Goal: Transaction & Acquisition: Register for event/course

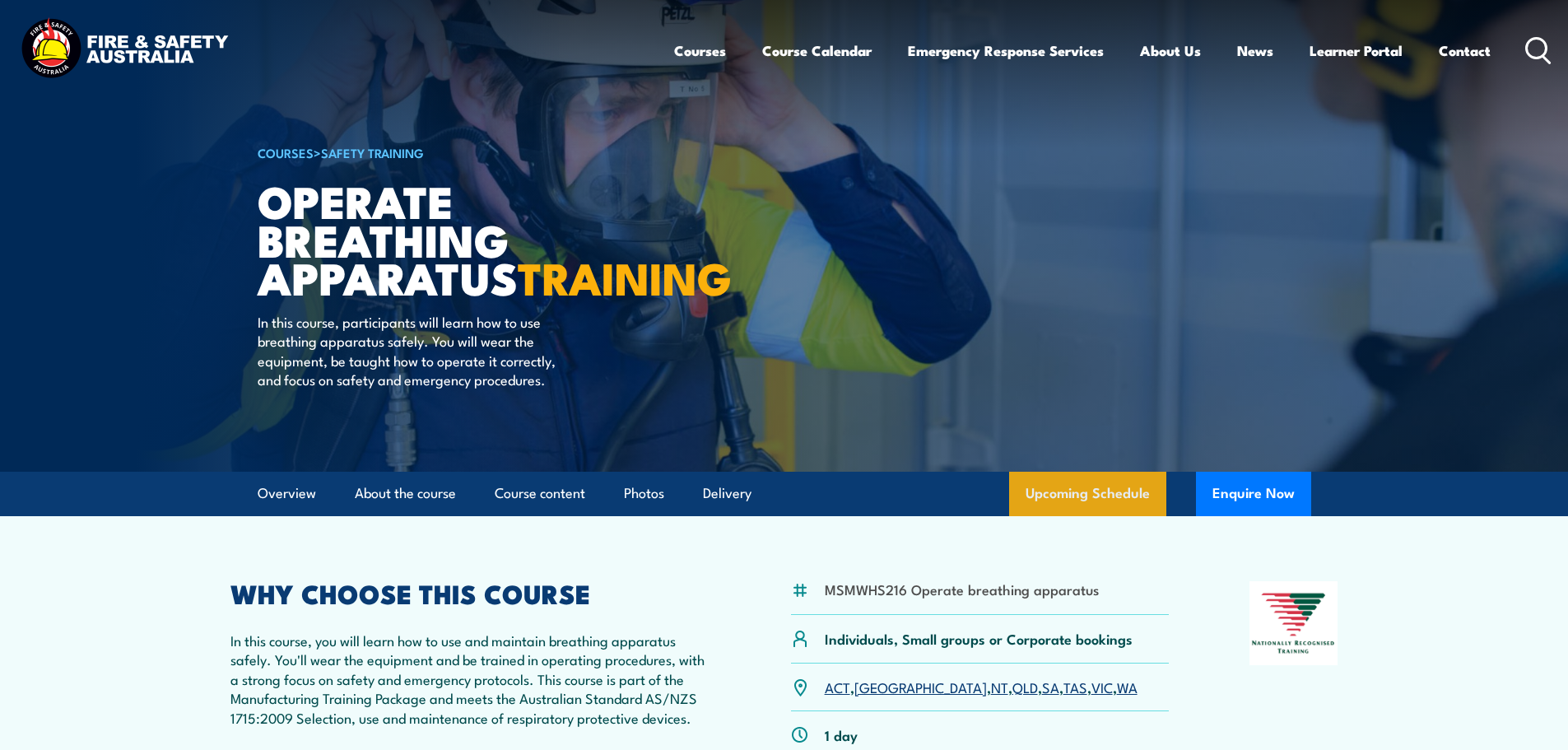
click at [1088, 513] on link "Upcoming Schedule" at bounding box center [1088, 493] width 157 height 44
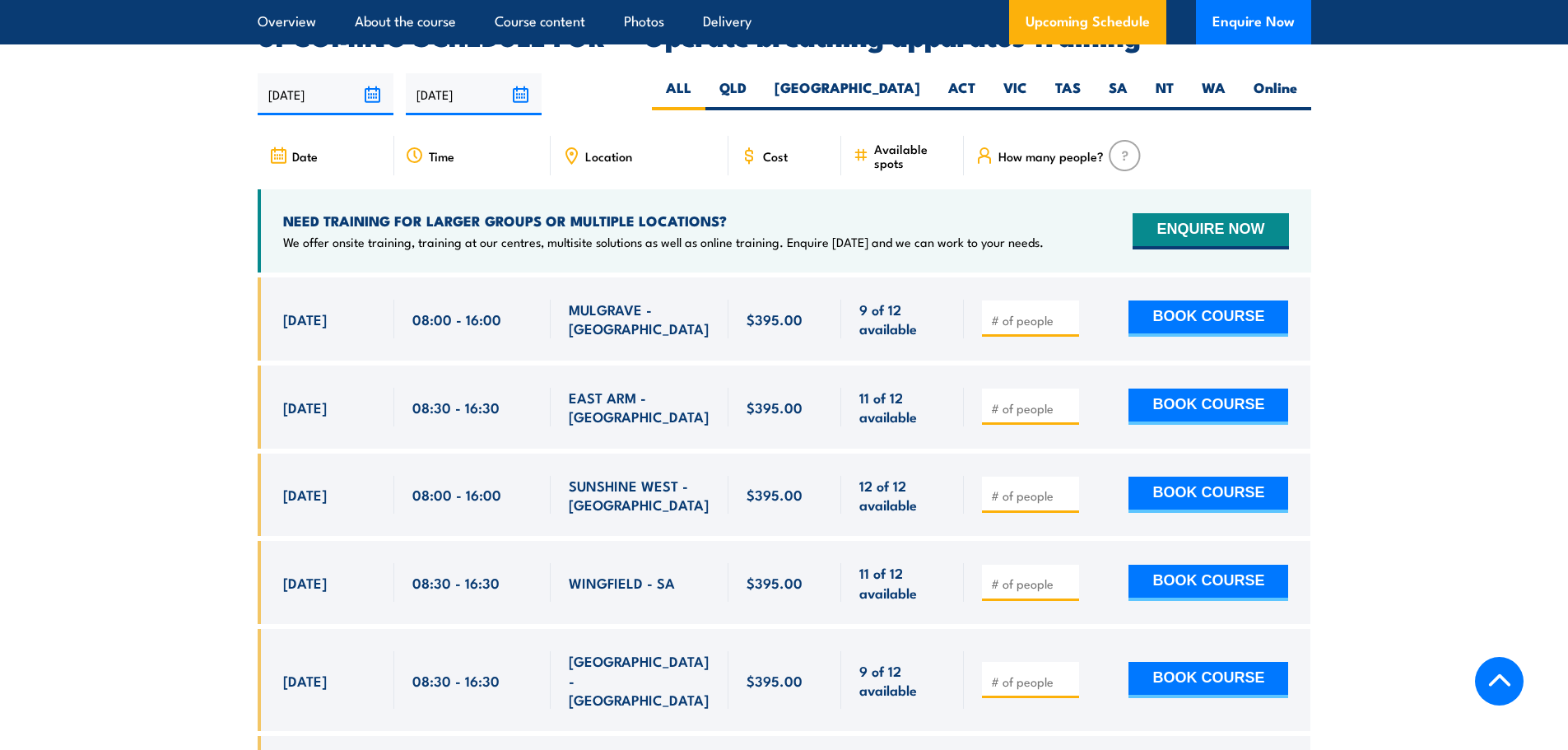
scroll to position [2629, 0]
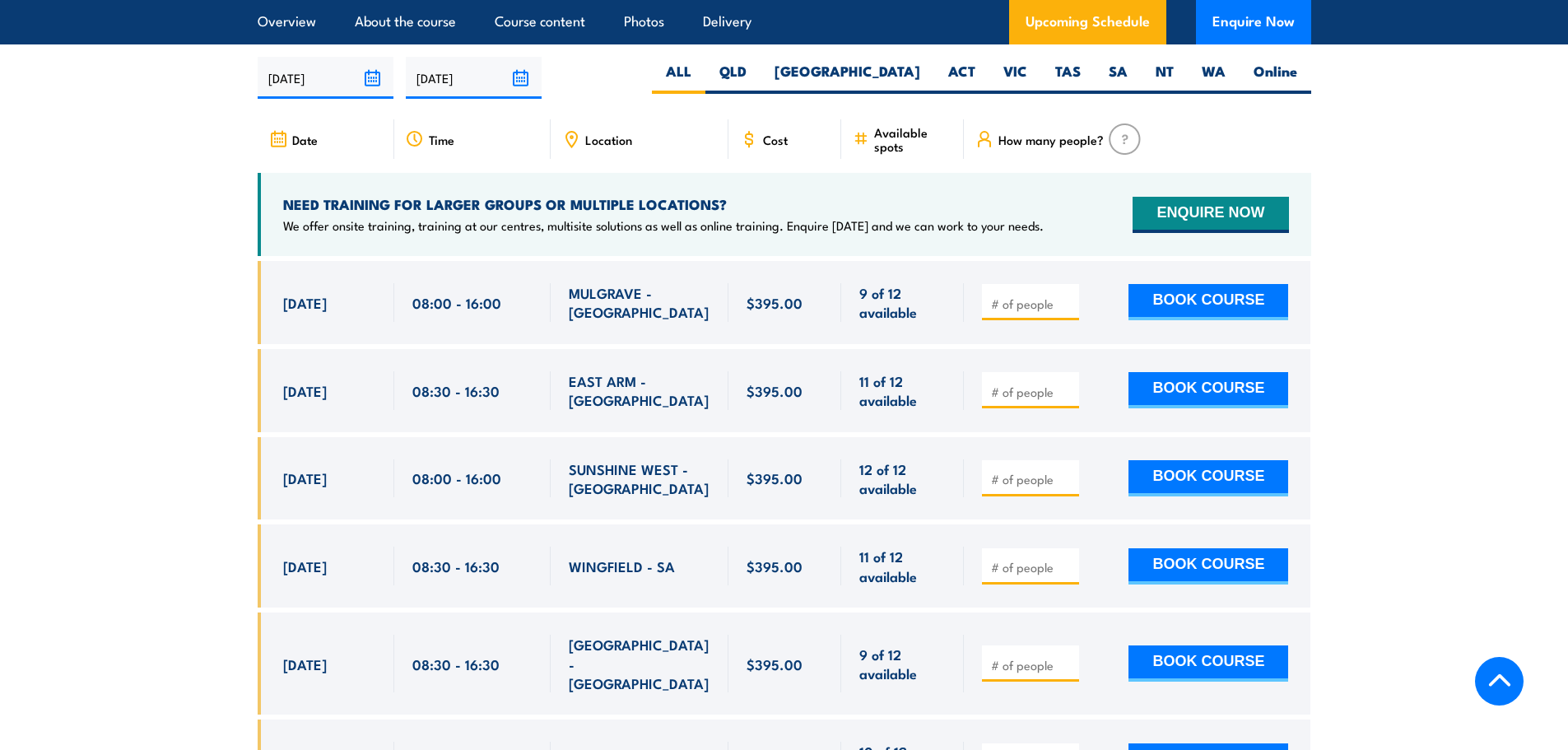
click at [868, 385] on span "11 of 12 available" at bounding box center [903, 390] width 86 height 38
click at [1021, 392] on input "number" at bounding box center [1033, 391] width 83 height 17
click at [1019, 387] on input "number" at bounding box center [1033, 391] width 83 height 17
type input "1"
click at [1192, 374] on button "BOOK COURSE" at bounding box center [1208, 390] width 160 height 36
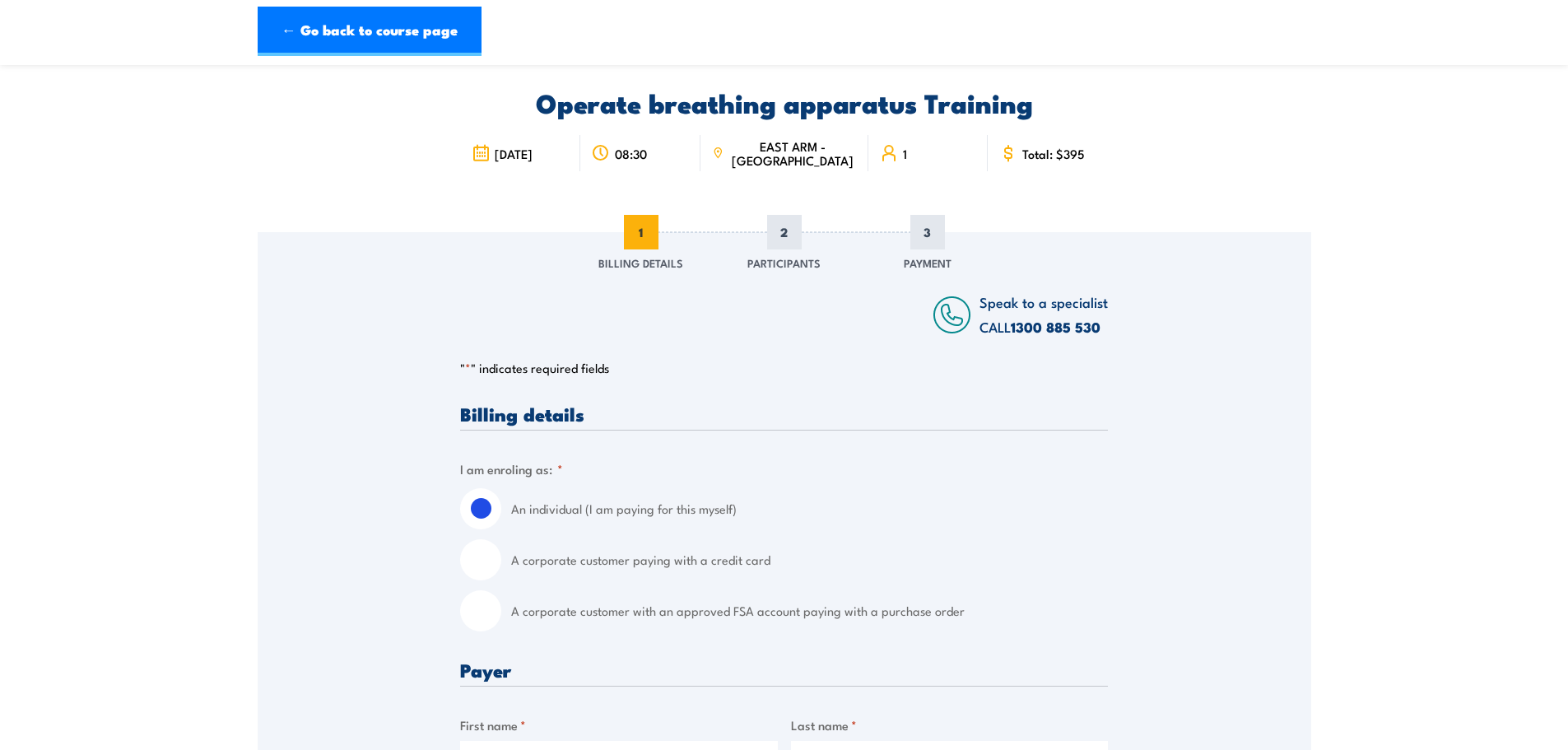
scroll to position [83, 0]
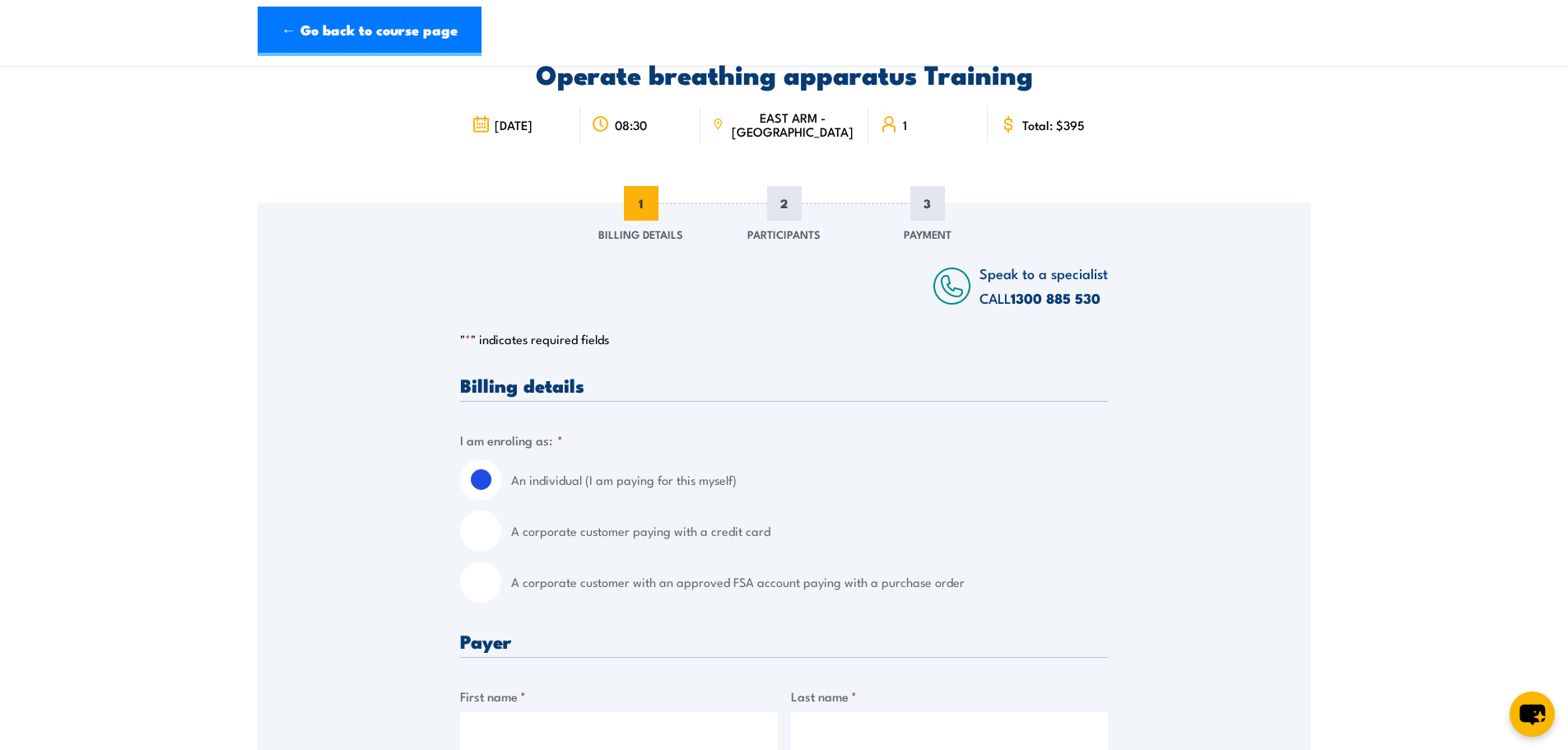
click at [750, 543] on label "A corporate customer paying with a credit card" at bounding box center [809, 531] width 596 height 41
click at [501, 543] on input "A corporate customer paying with a credit card" at bounding box center [480, 531] width 41 height 41
radio input "true"
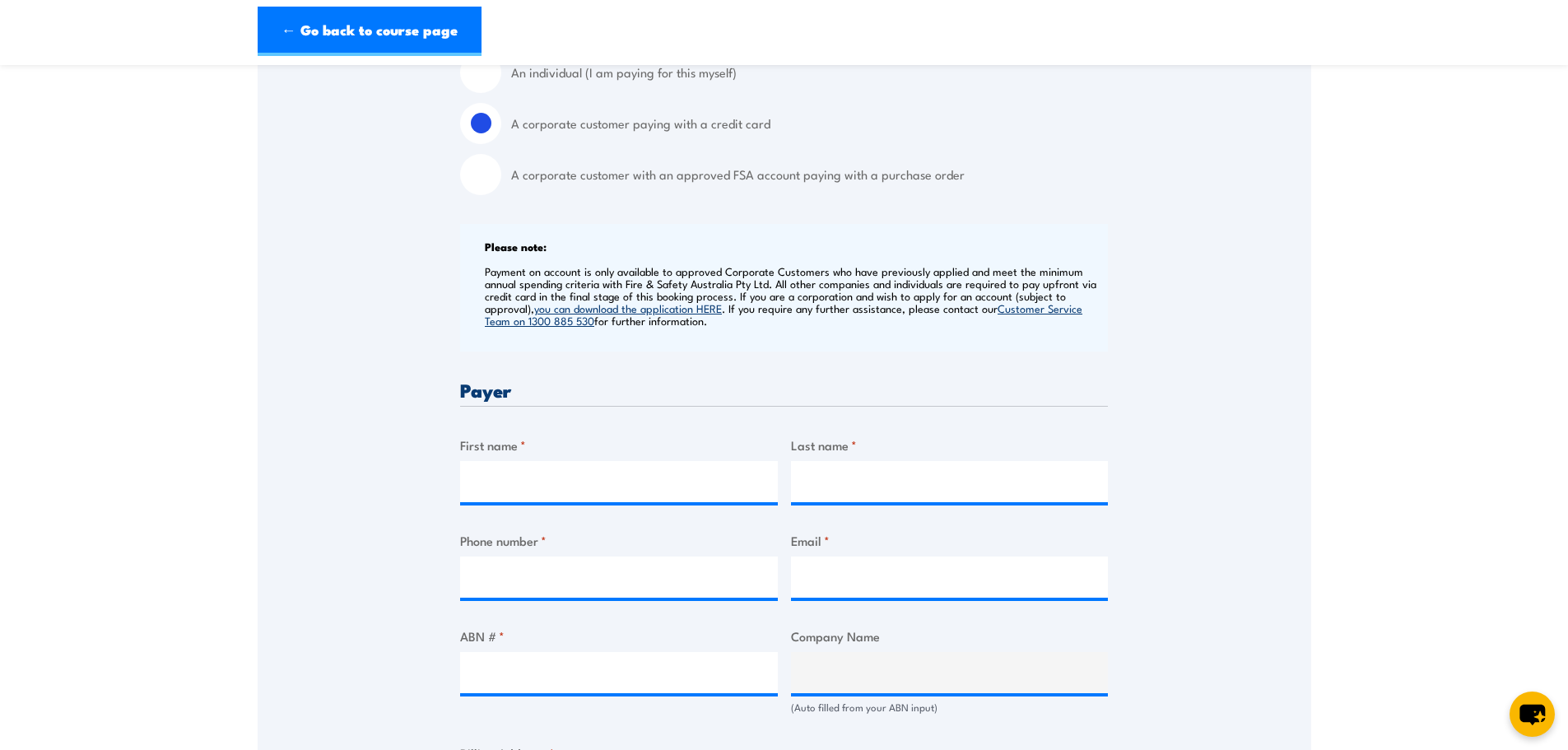
scroll to position [494, 0]
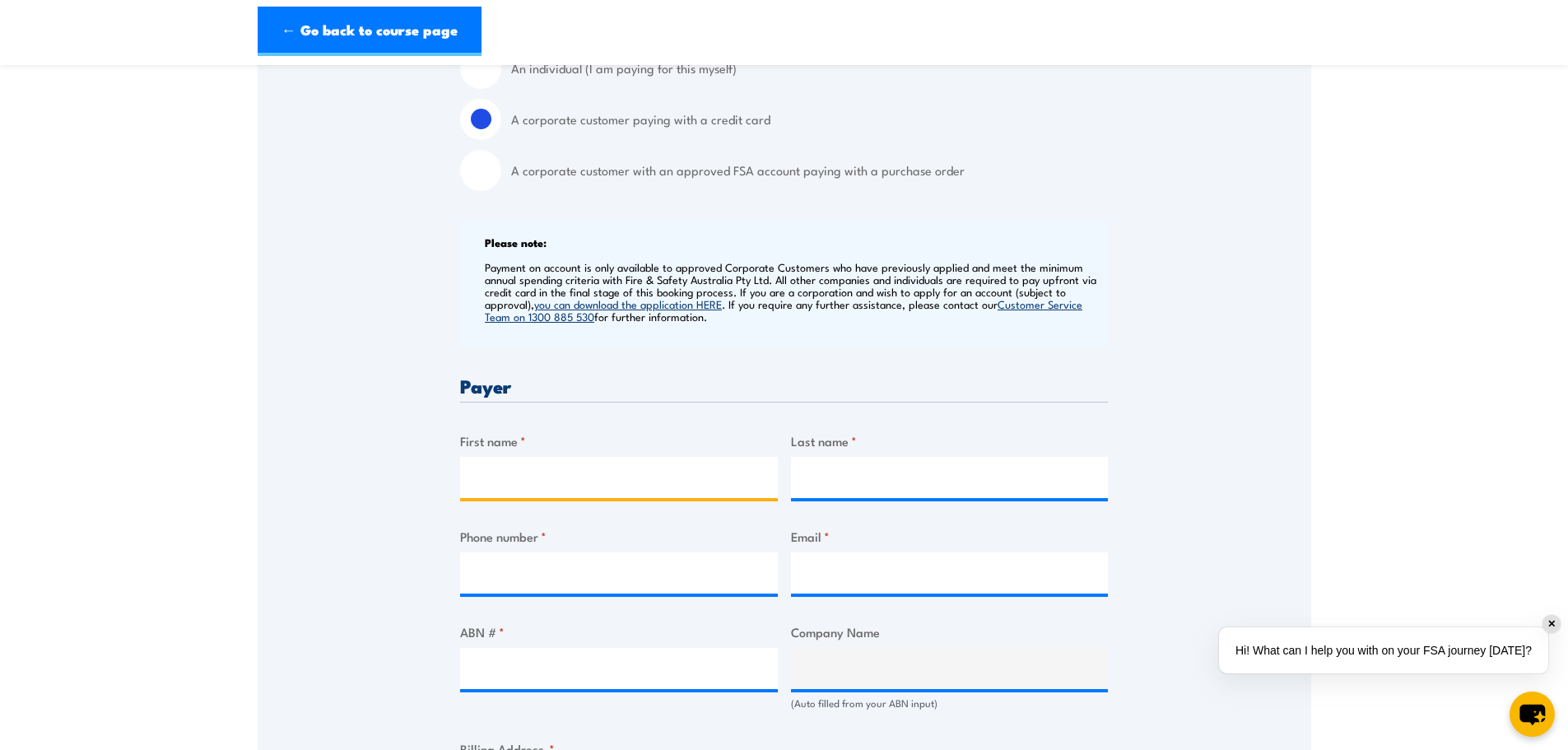
click at [724, 480] on input "First name *" at bounding box center [618, 478] width 317 height 41
type input "Camden"
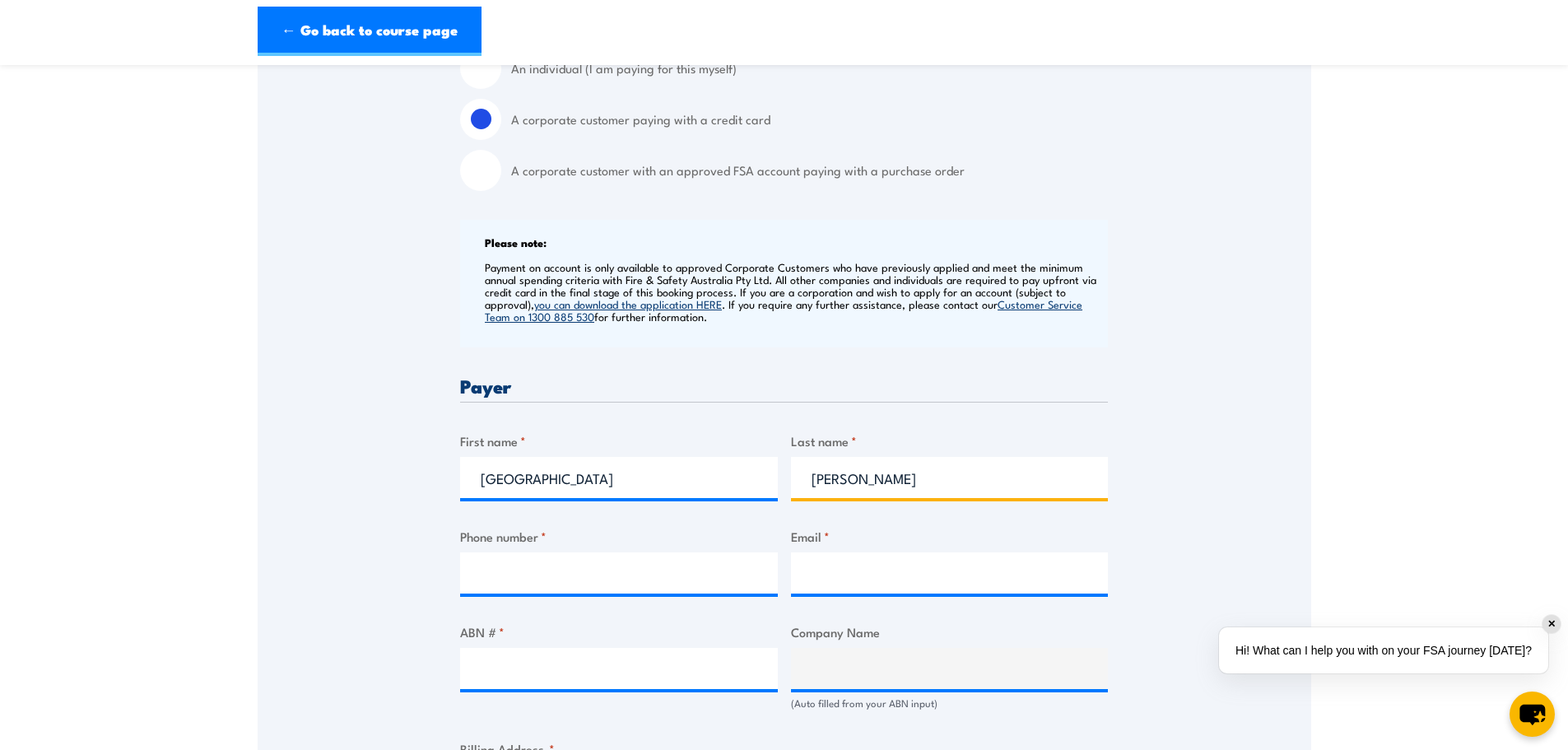
type input "Parker"
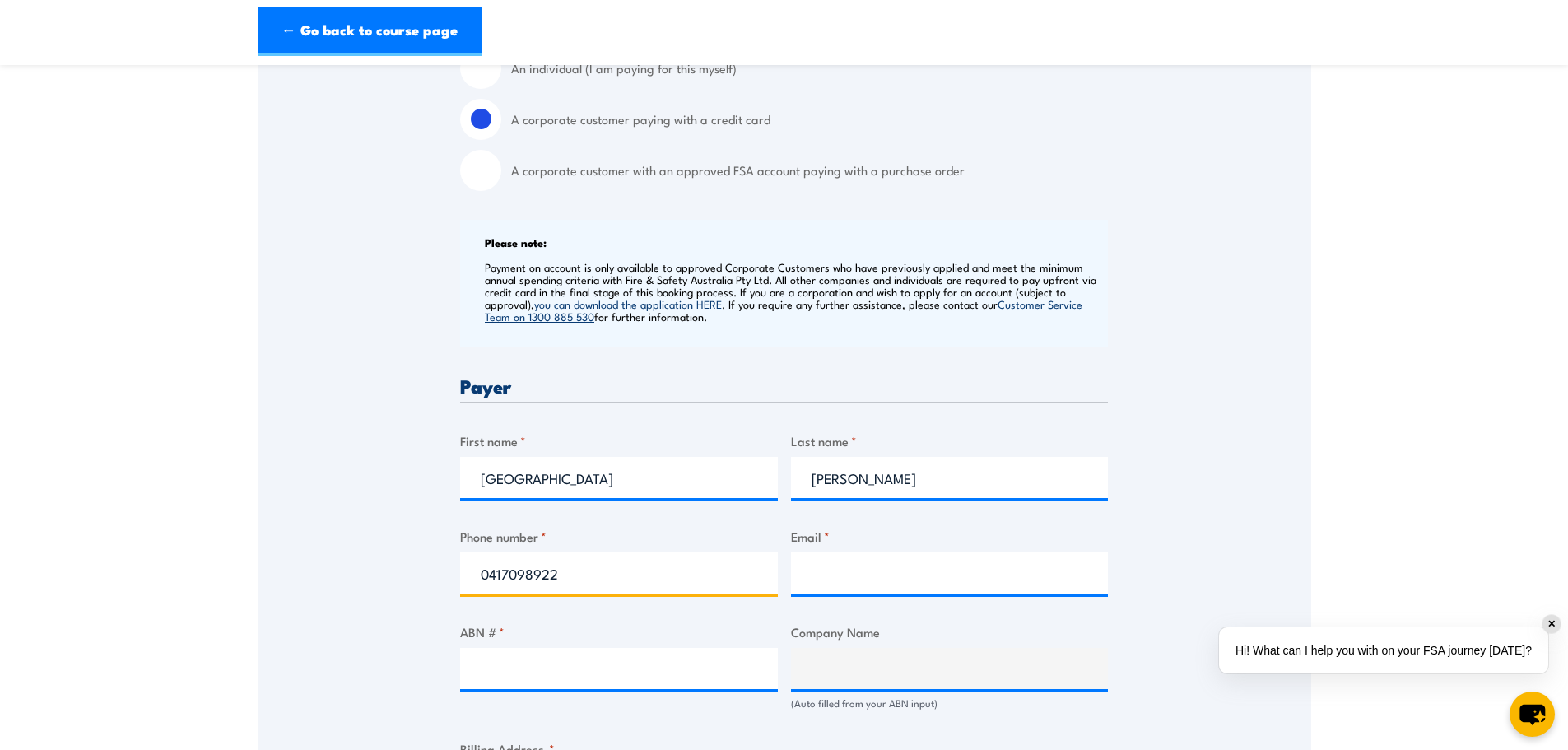
type input "0417098922"
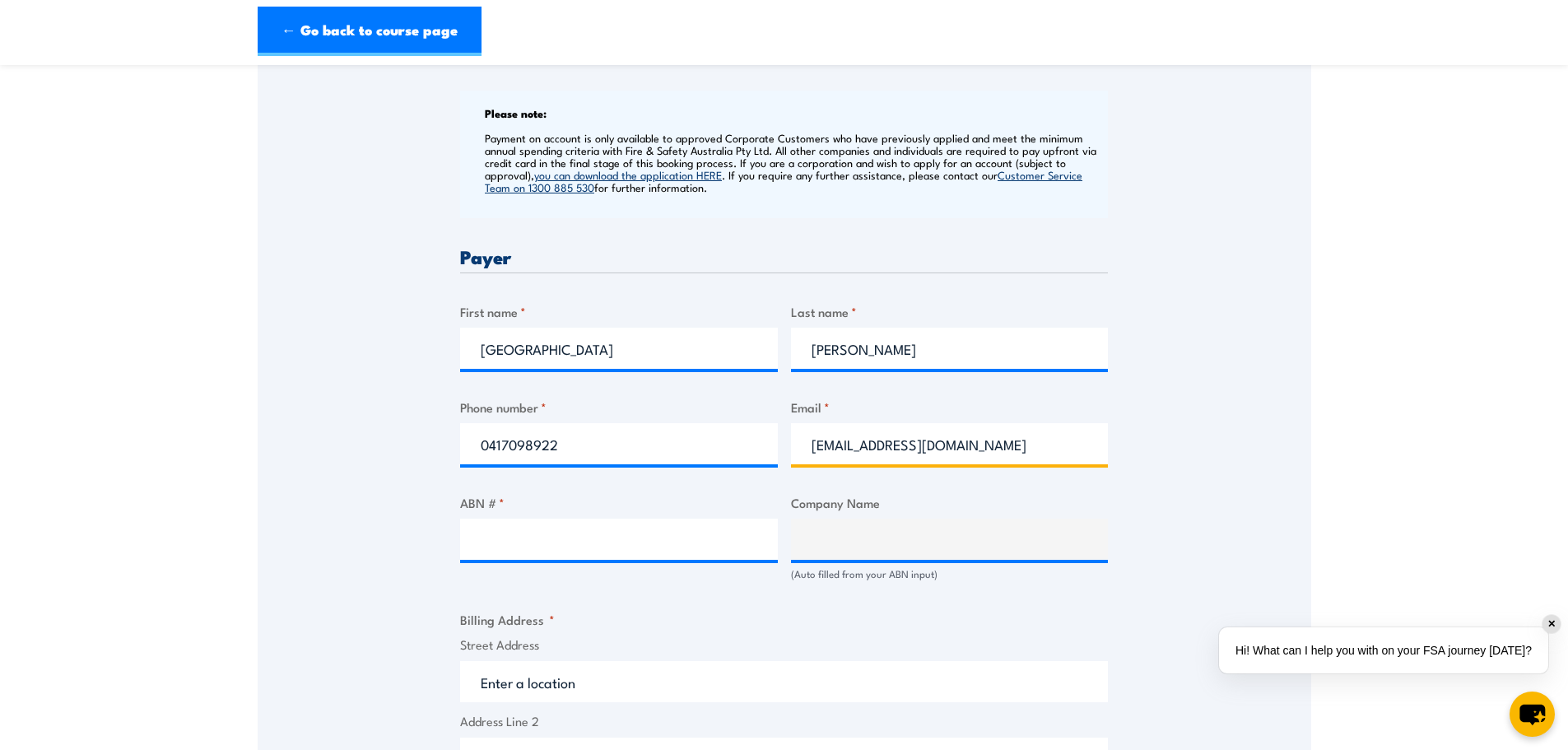
scroll to position [824, 0]
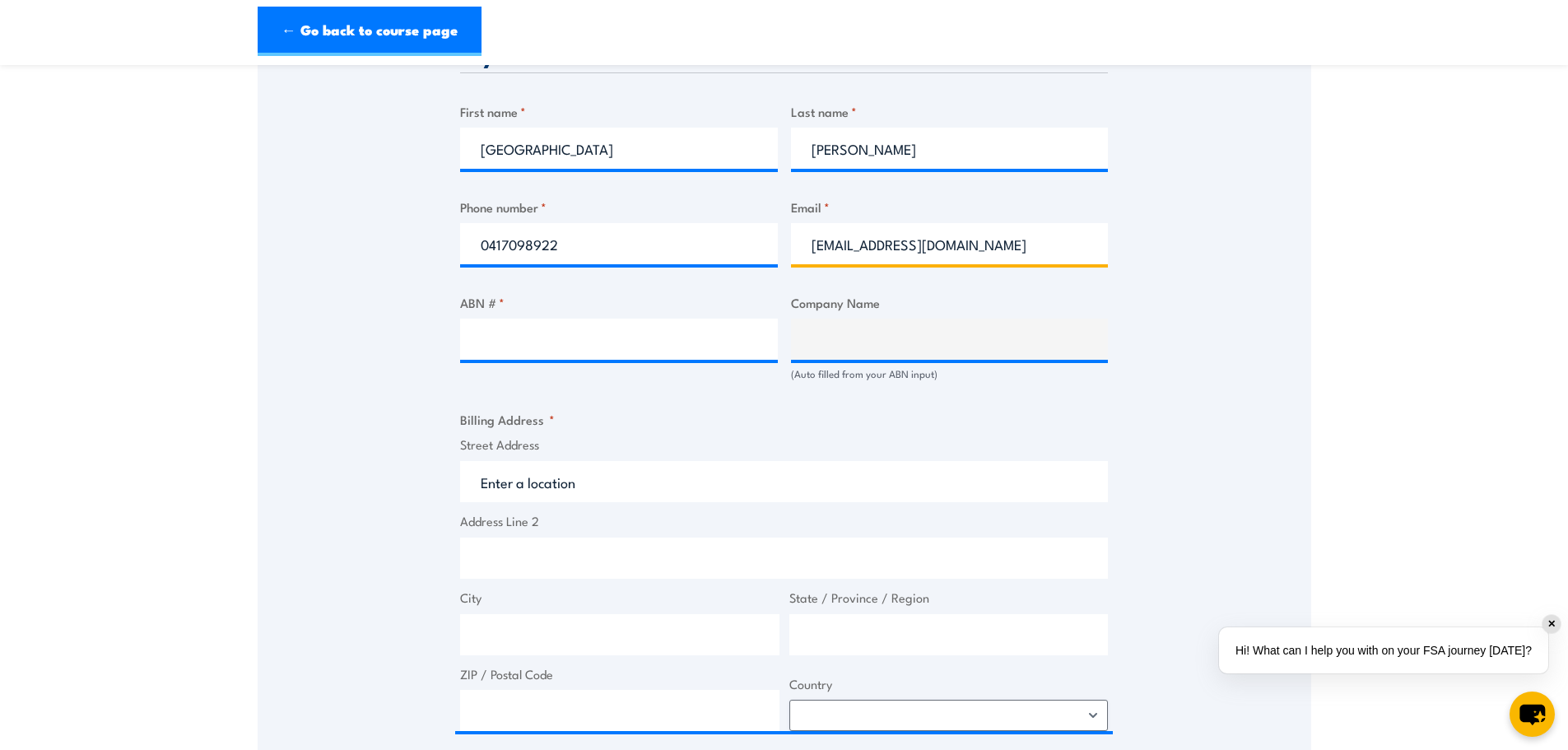
type input "camden@altowaterenvironmental.com"
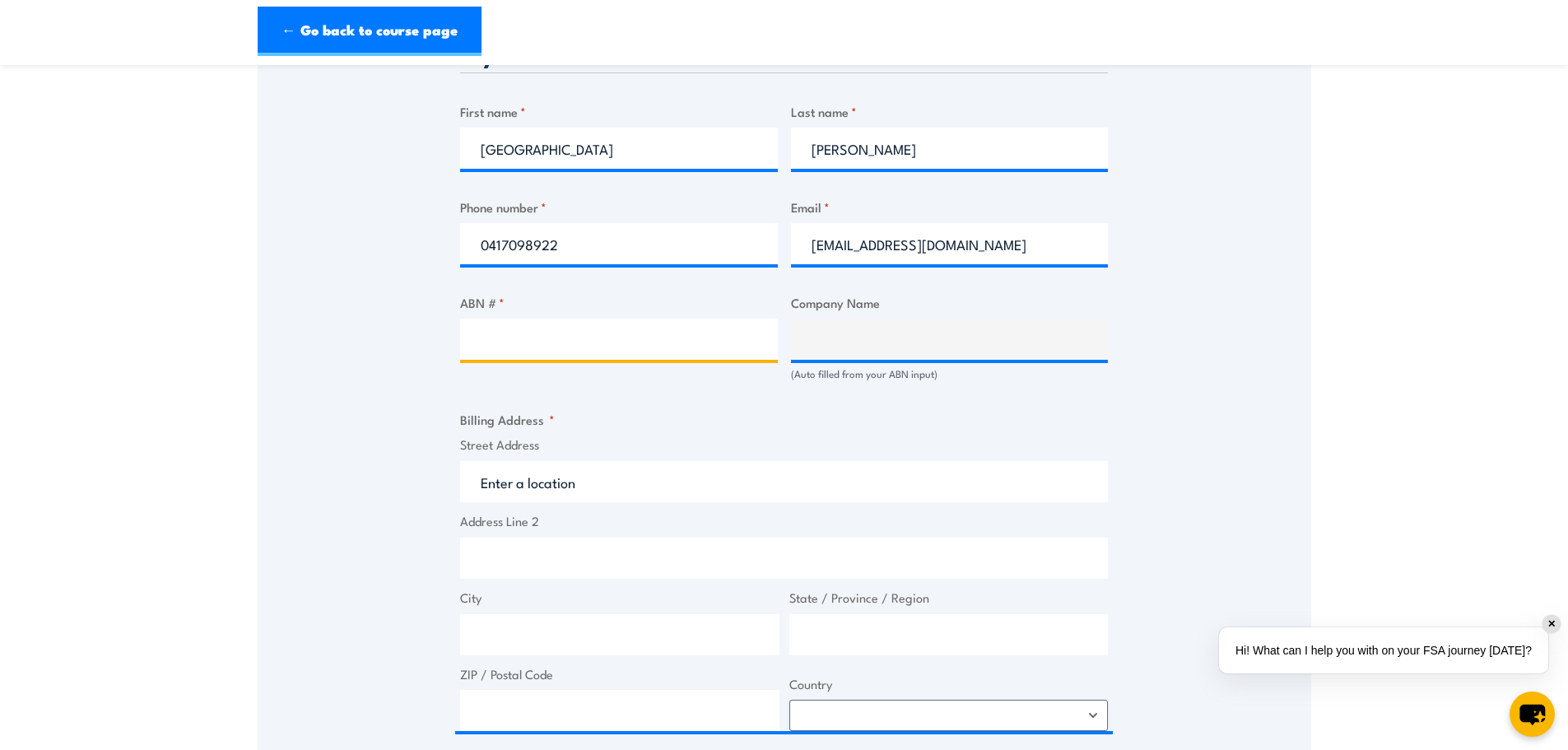
click at [520, 346] on input "ABN # *" at bounding box center [618, 339] width 317 height 41
paste input "50 119 942 808"
type input "50 119 942 808"
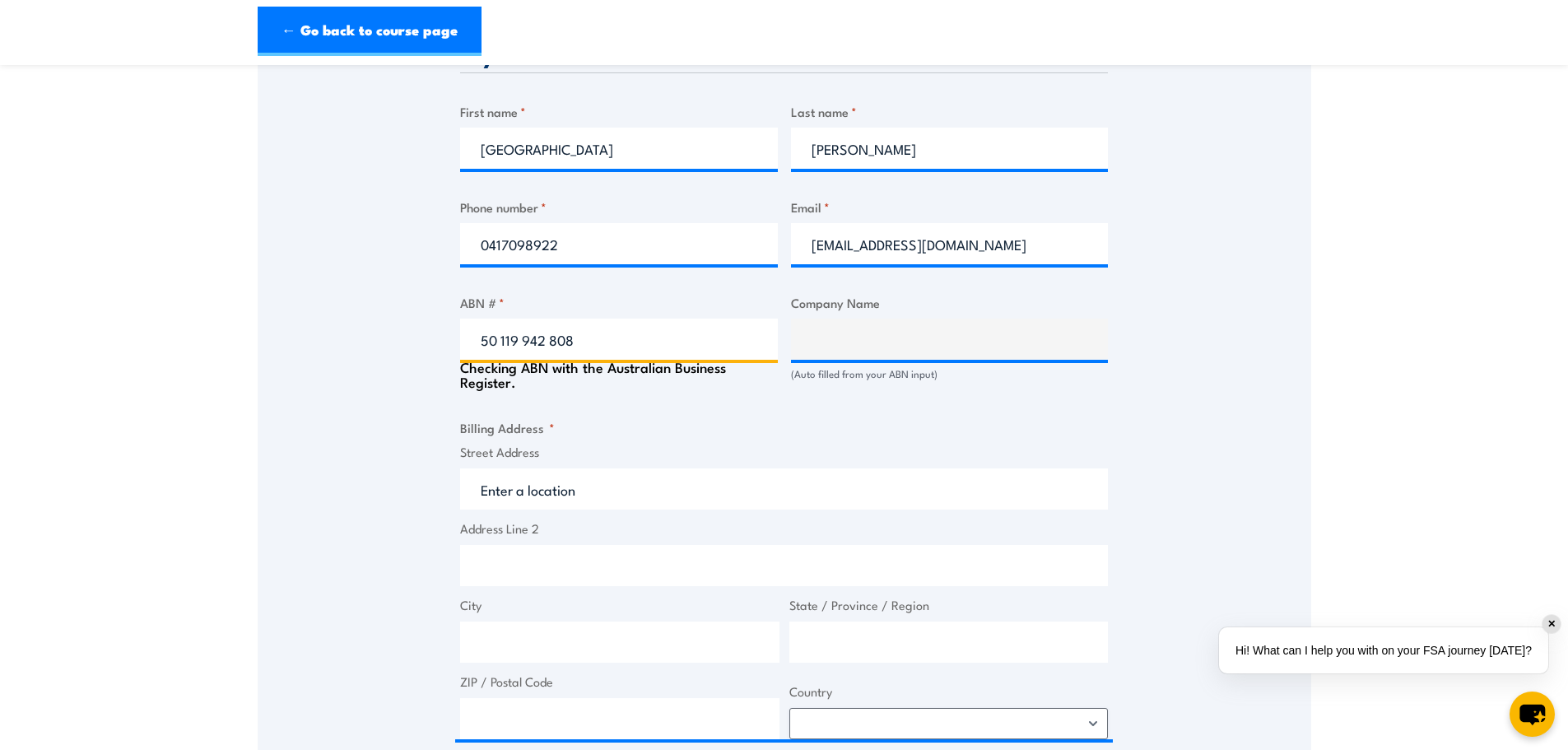
type input "ALTO VALVES & FITTINGS PTY LTD"
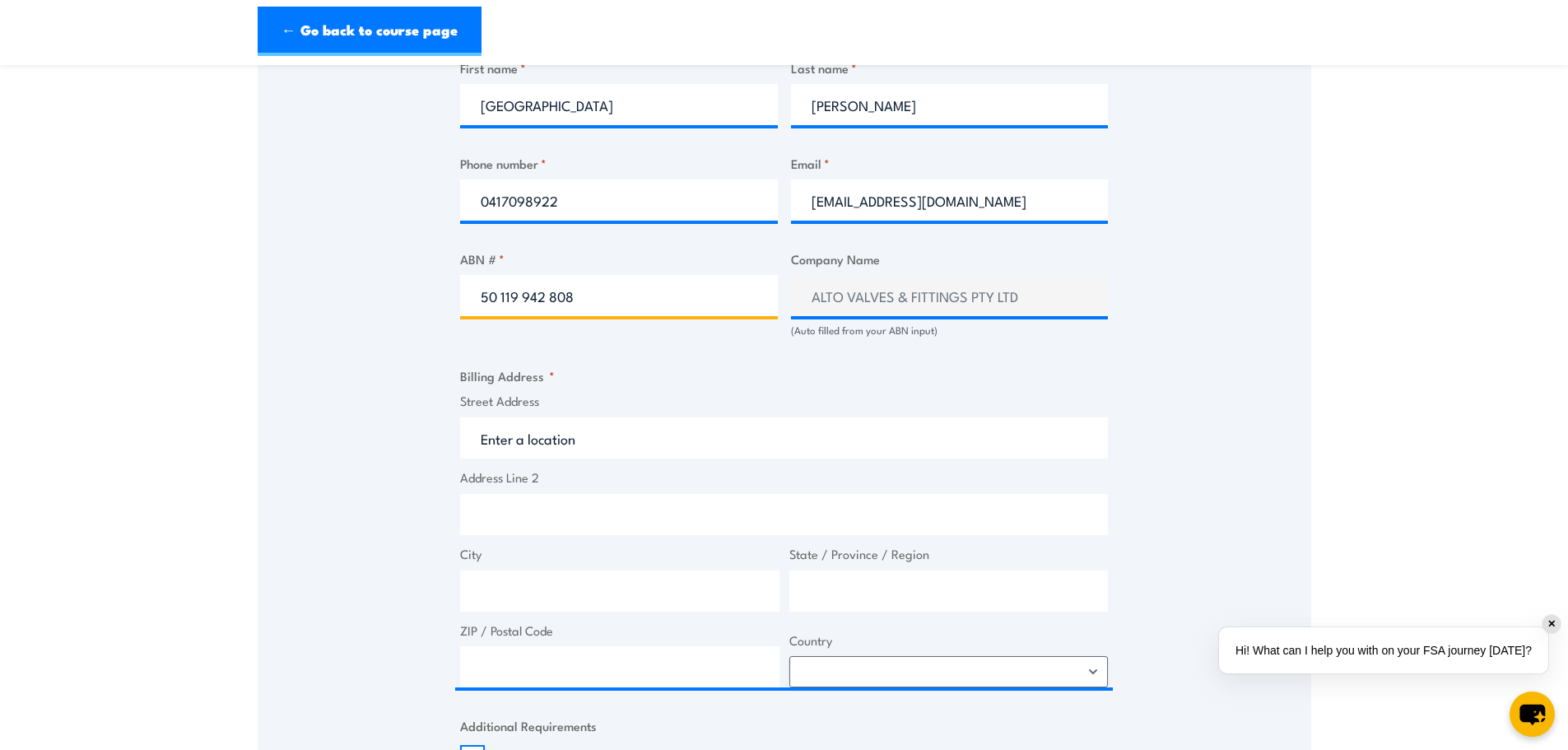
scroll to position [906, 0]
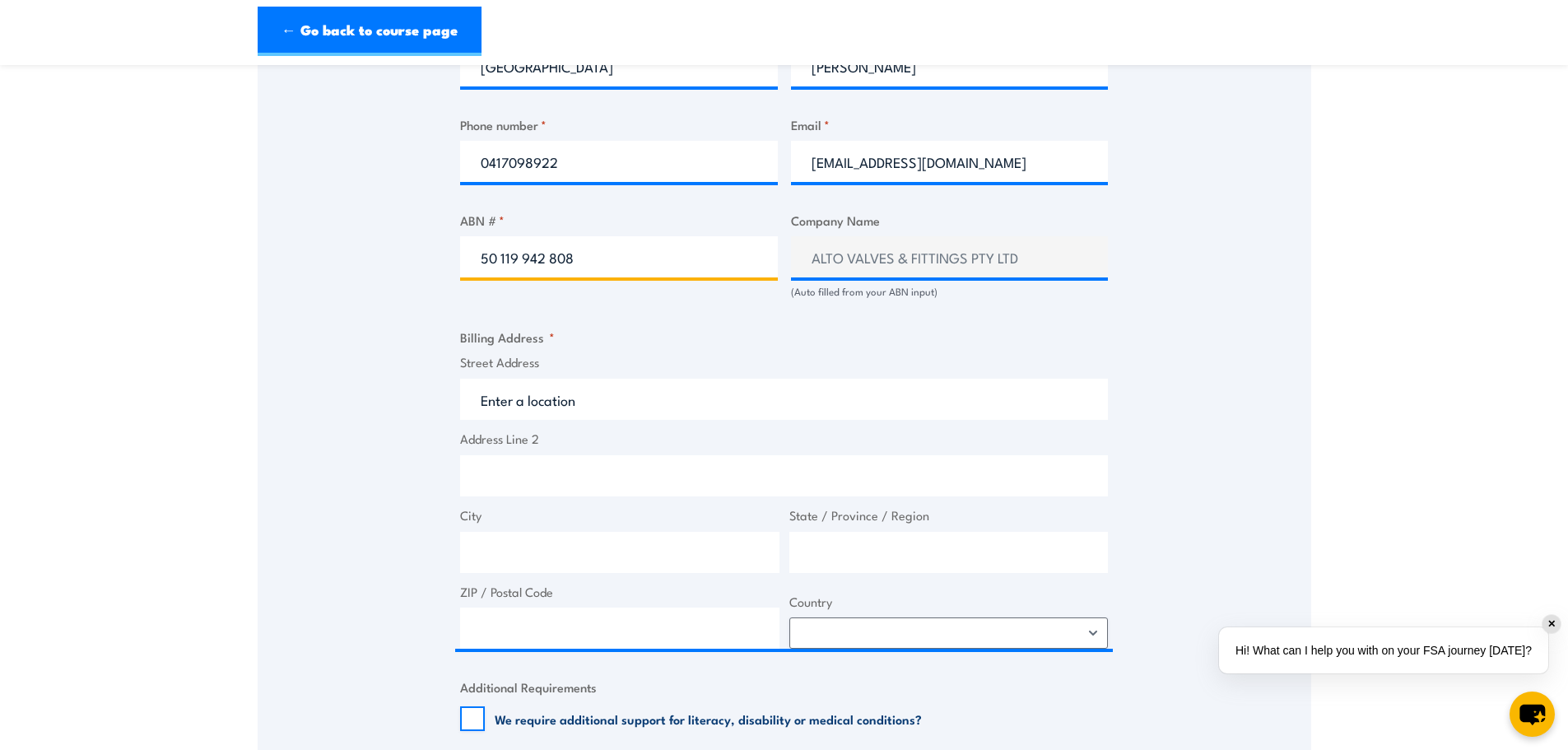
type input "50 119 942 808"
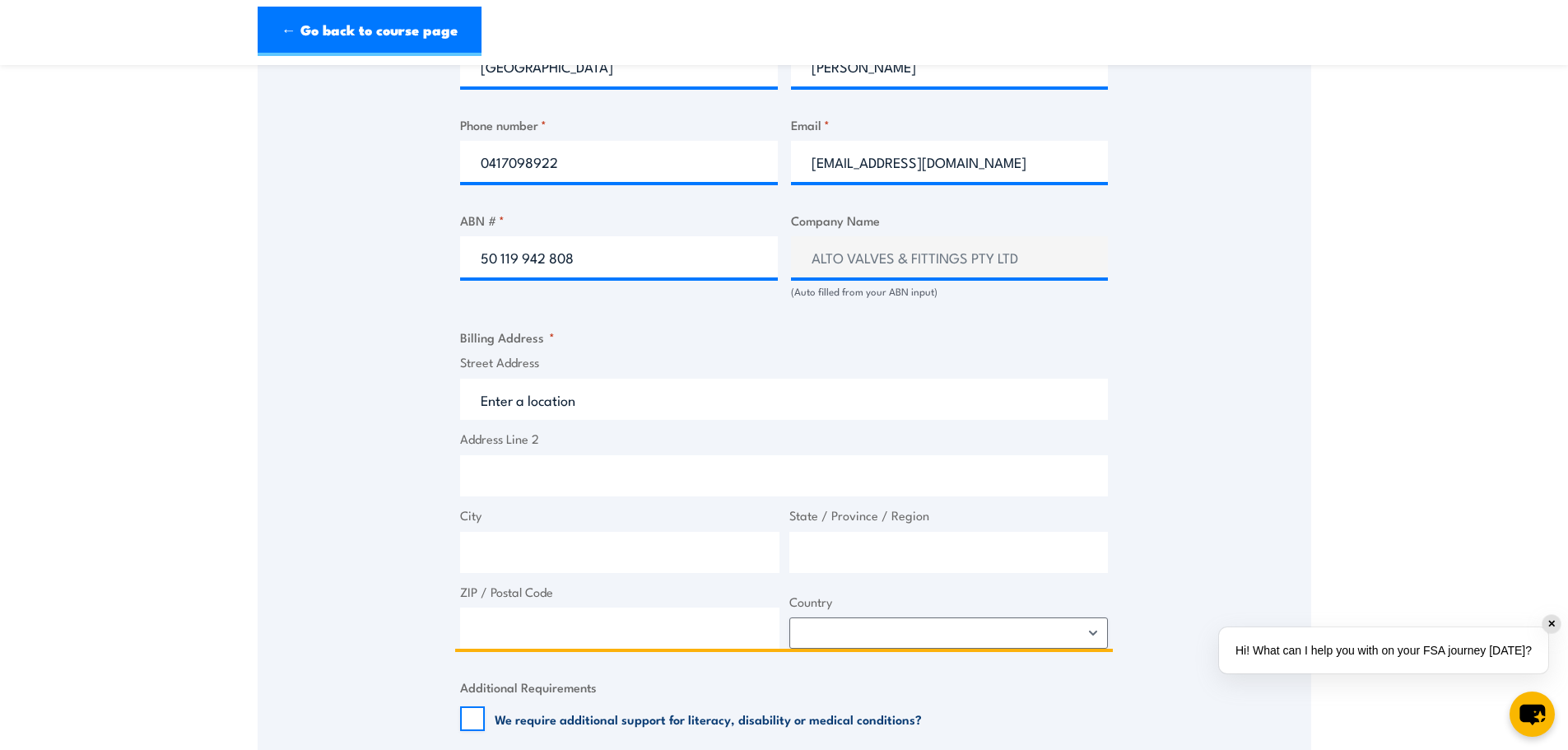
click at [674, 389] on input "Street Address" at bounding box center [783, 399] width 647 height 41
click at [622, 409] on input "Street Address" at bounding box center [783, 399] width 647 height 41
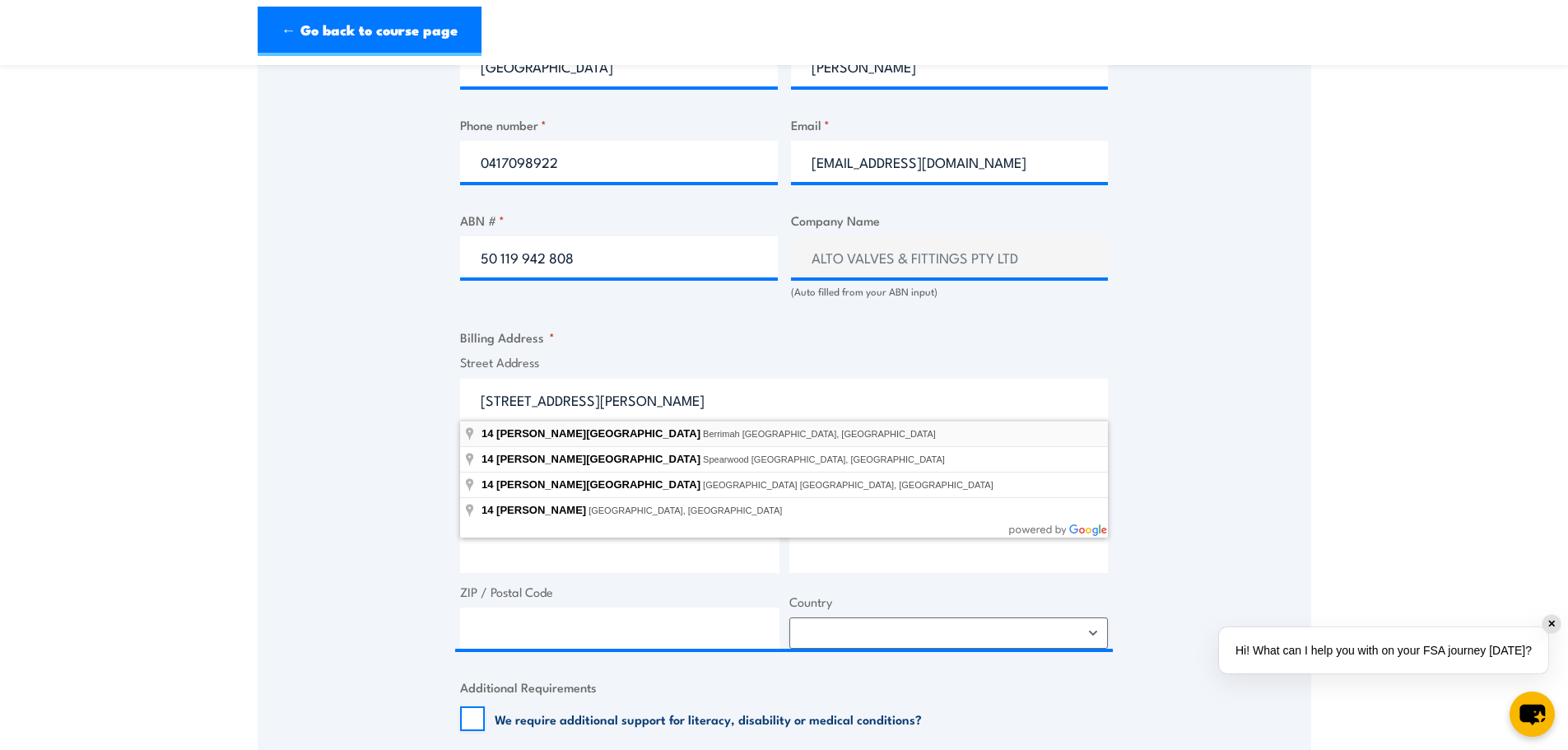
type input "14 Mel Road, Berrimah NT, Australia"
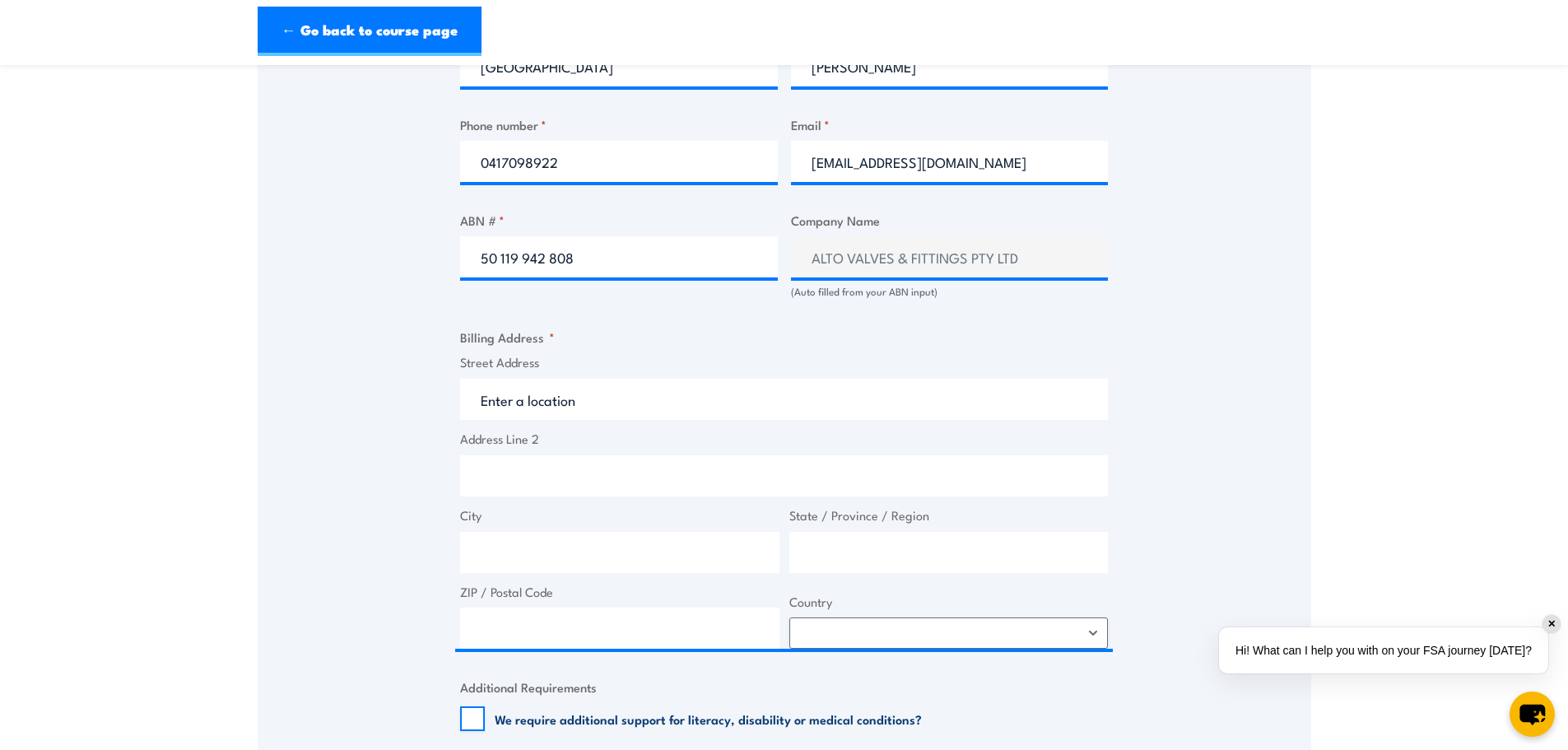
type input "14 Mel Rd"
type input "Berrimah"
type input "Northern Territory"
type input "0828"
select select "Australia"
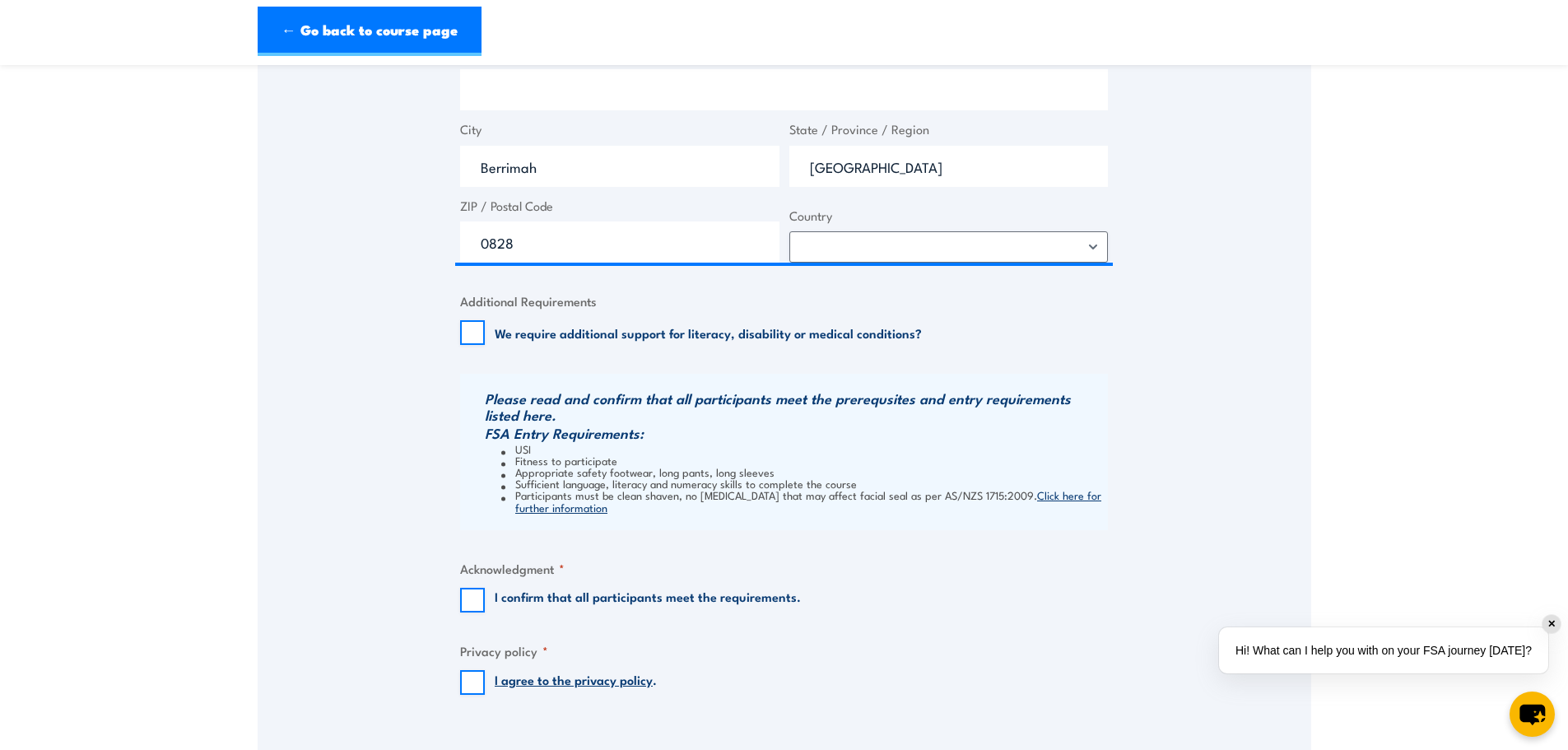
scroll to position [1318, 0]
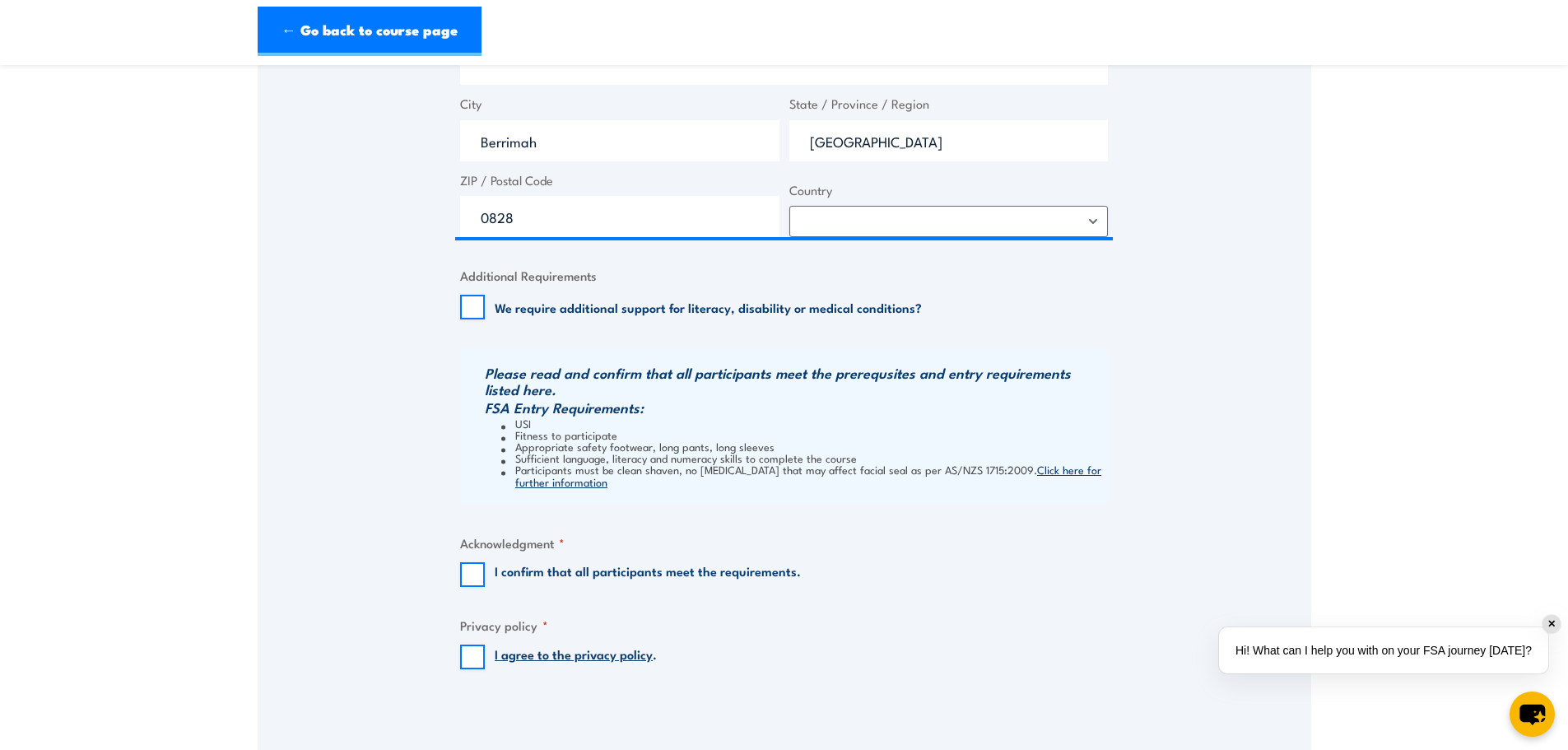
click at [522, 575] on label "I confirm that all participants meet the requirements." at bounding box center [648, 574] width 307 height 25
click at [485, 575] on input "I confirm that all participants meet the requirements." at bounding box center [472, 574] width 25 height 25
checkbox input "true"
click at [476, 663] on input "I agree to the privacy policy ." at bounding box center [472, 657] width 25 height 25
checkbox input "true"
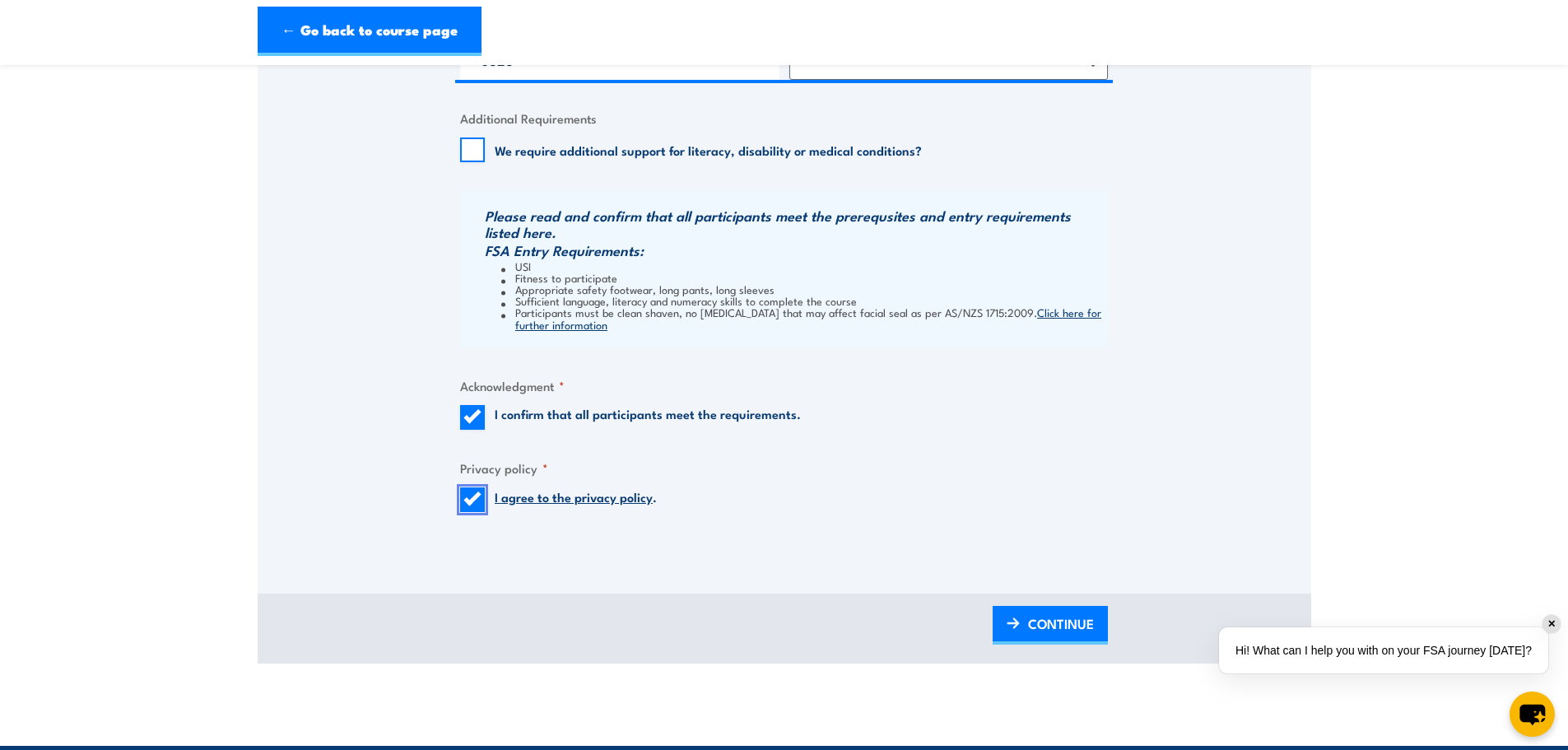
scroll to position [1647, 0]
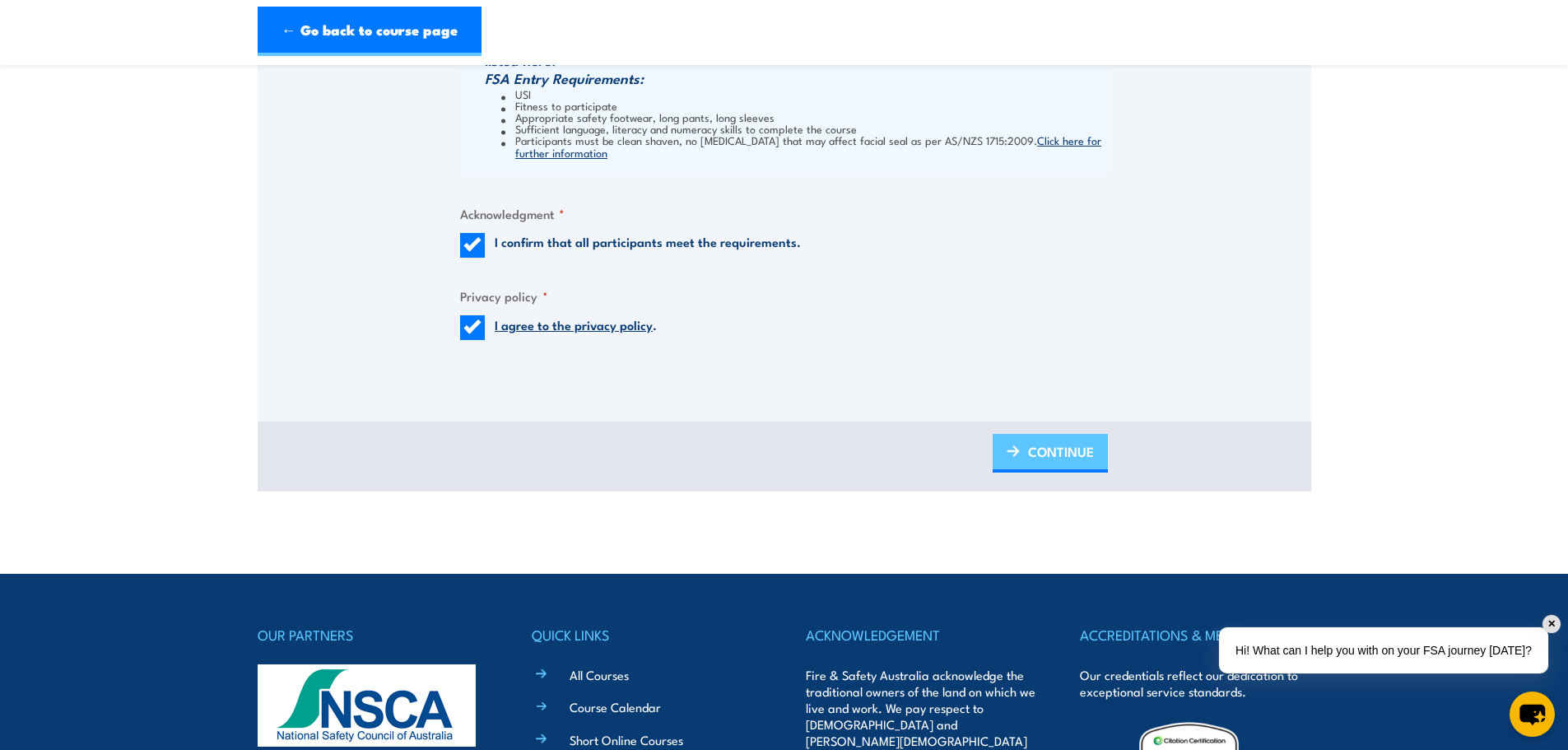
click at [1069, 451] on span "CONTINUE" at bounding box center [1061, 451] width 66 height 43
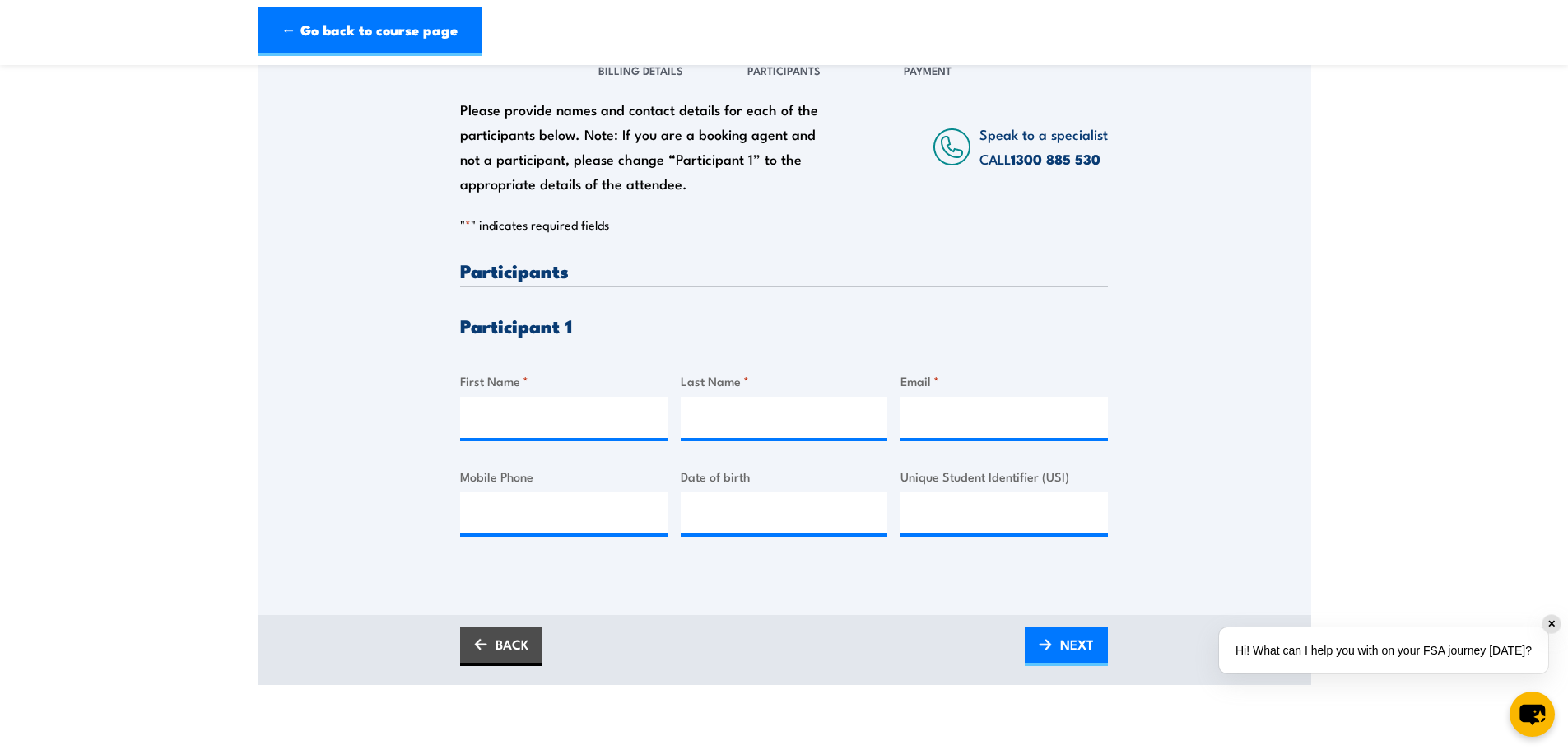
scroll to position [247, 0]
click at [503, 421] on input "First Name *" at bounding box center [563, 417] width 207 height 41
type input "D"
type input "Peter"
type input "Leach"
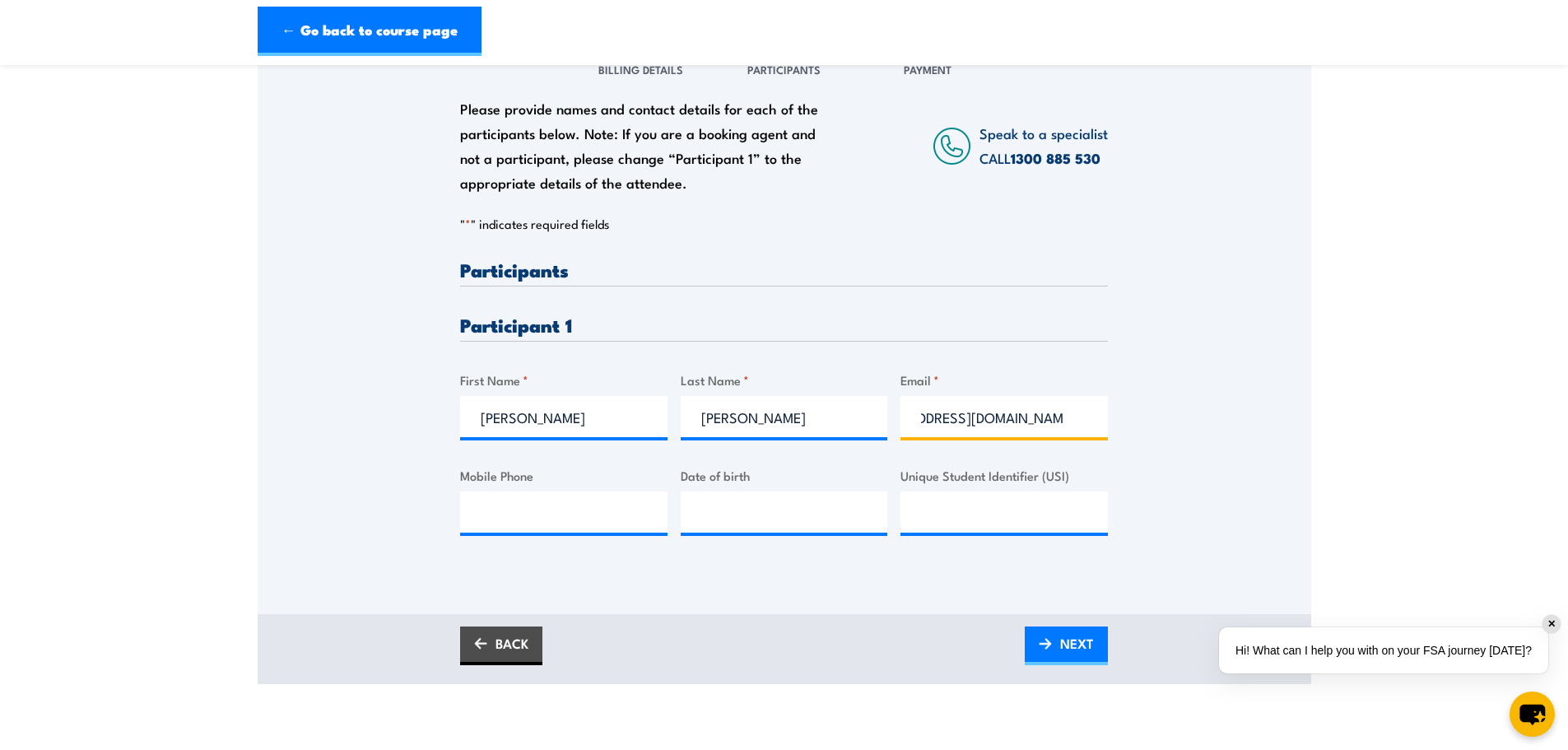
scroll to position [0, 79]
type input "Digby@altowaterenvironmental.com"
click at [1076, 646] on span "NEXT" at bounding box center [1077, 644] width 33 height 43
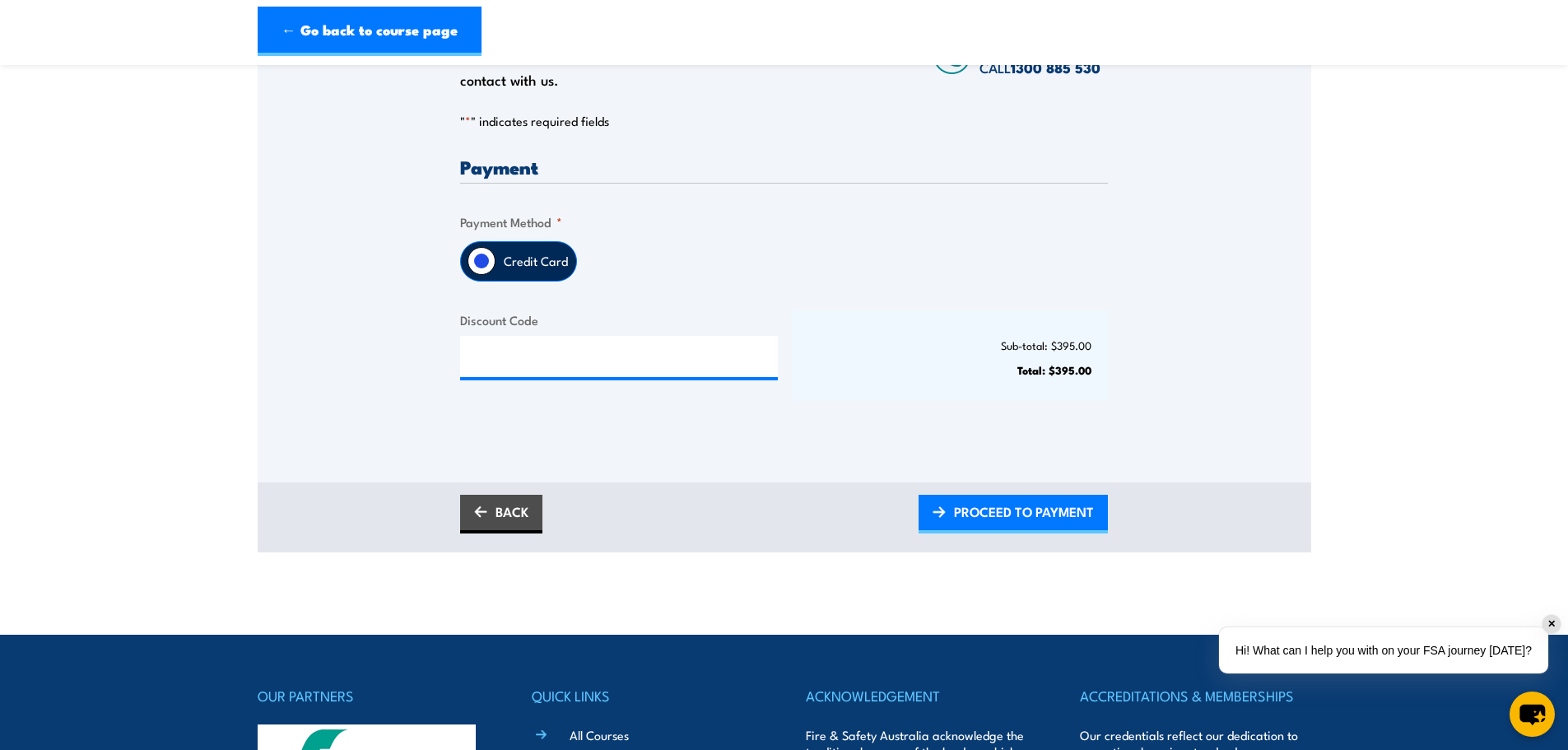
scroll to position [329, 0]
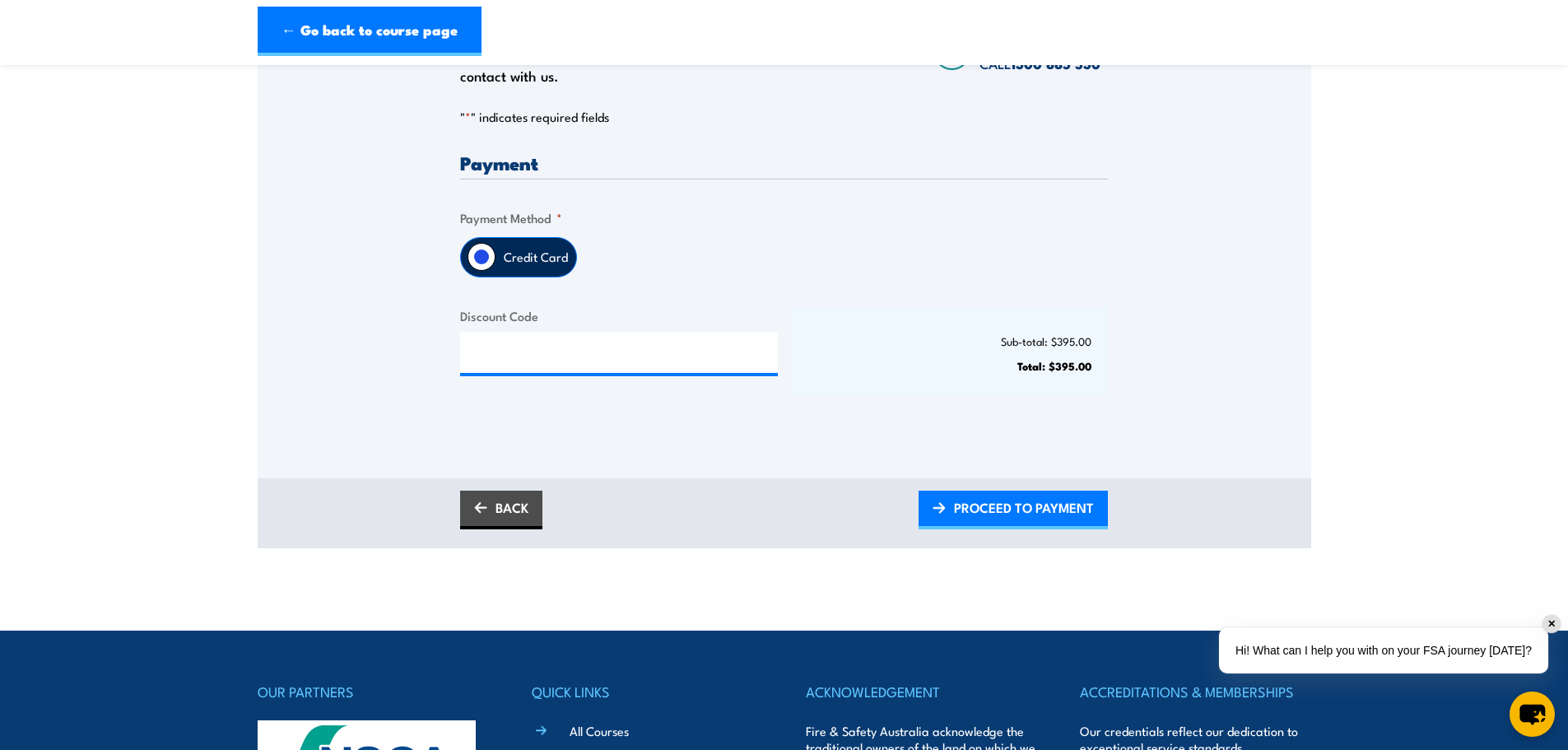
click at [523, 261] on label "Credit Card" at bounding box center [535, 257] width 81 height 38
click at [495, 261] on input "Credit Card" at bounding box center [481, 257] width 28 height 28
click at [1056, 517] on span "PROCEED TO PAYMENT" at bounding box center [1024, 507] width 140 height 43
